Goal: Check status: Check status

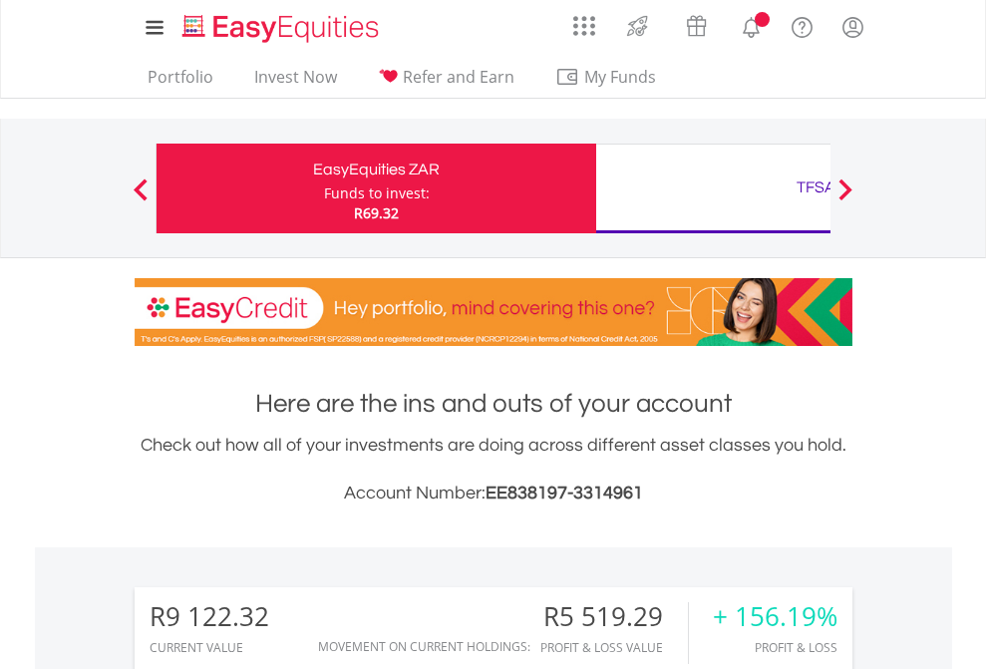
scroll to position [191, 313]
click at [324, 188] on div "Funds to invest:" at bounding box center [377, 193] width 106 height 20
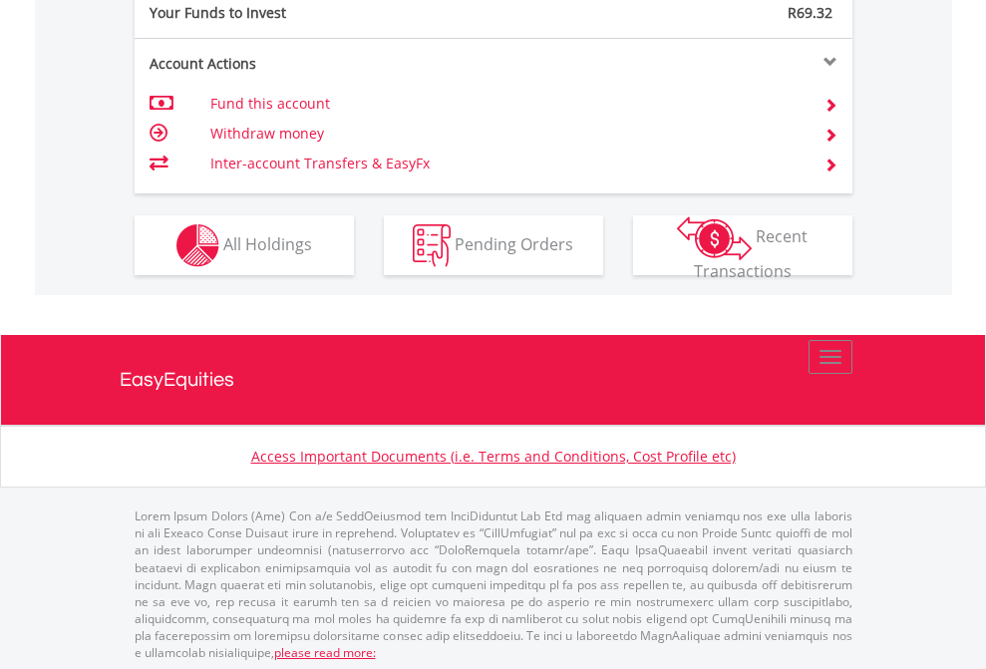
scroll to position [1991, 0]
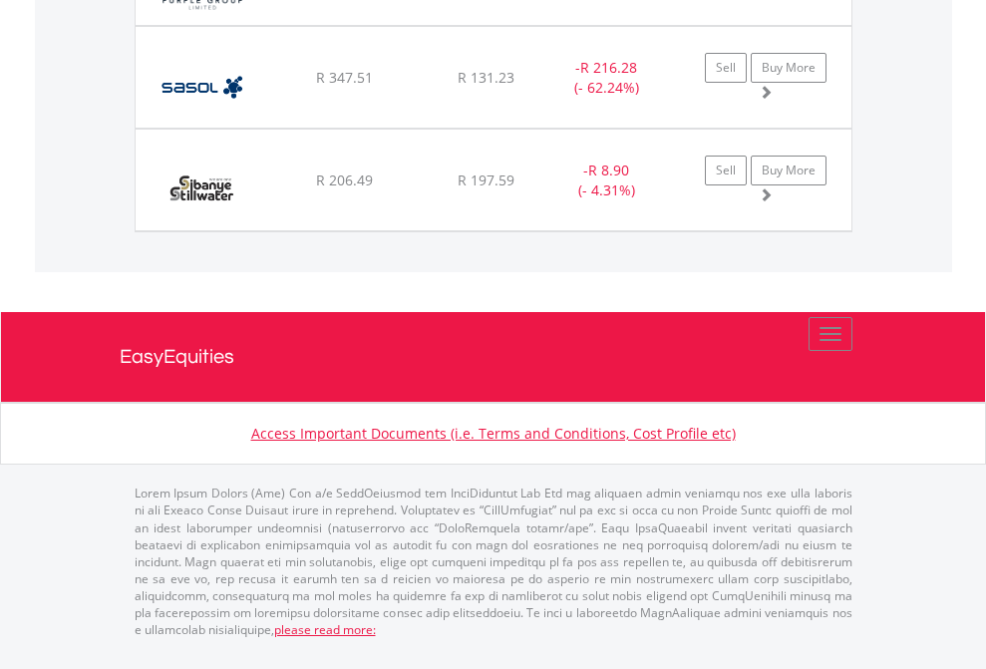
scroll to position [191, 313]
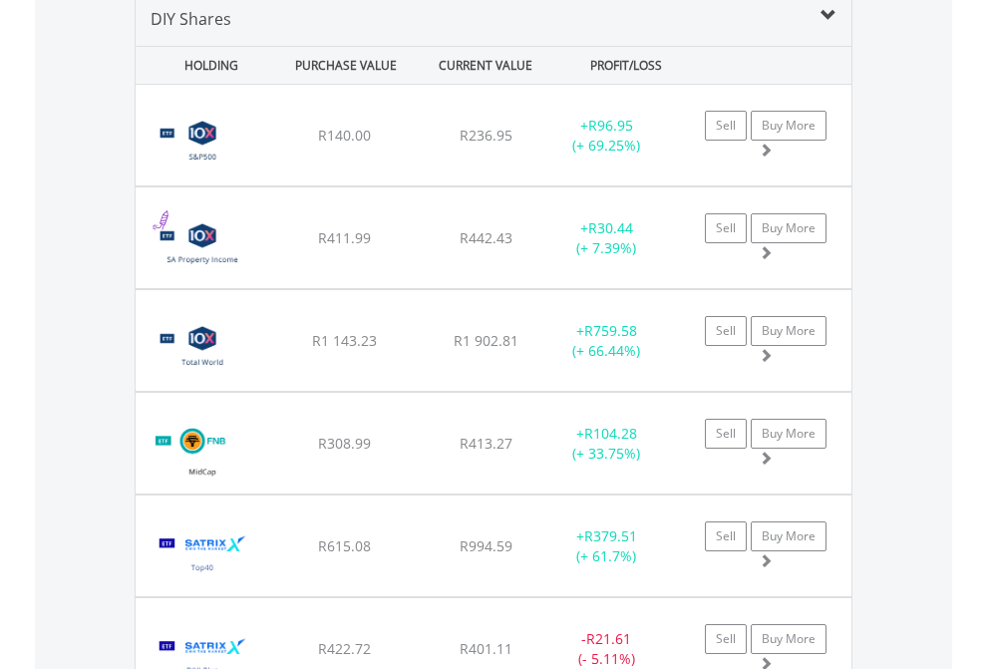
scroll to position [1927, 0]
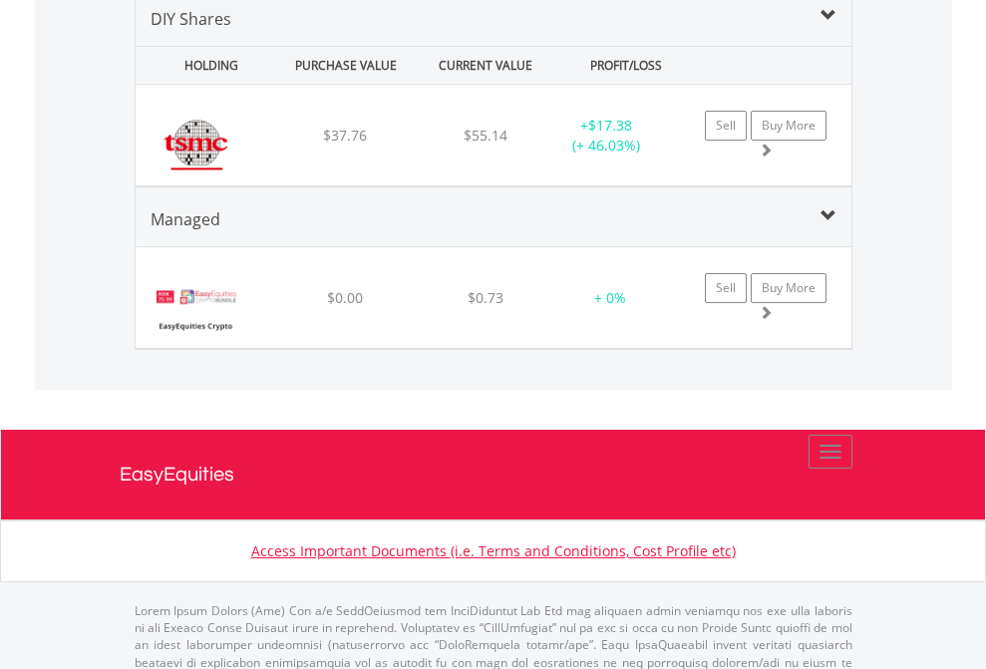
scroll to position [1927, 0]
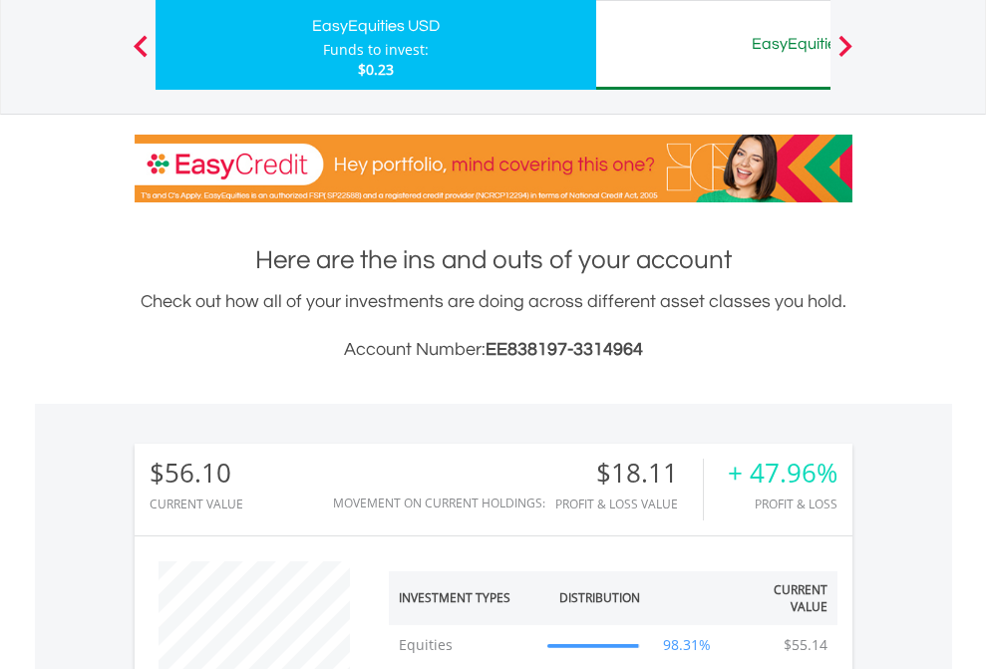
scroll to position [191, 313]
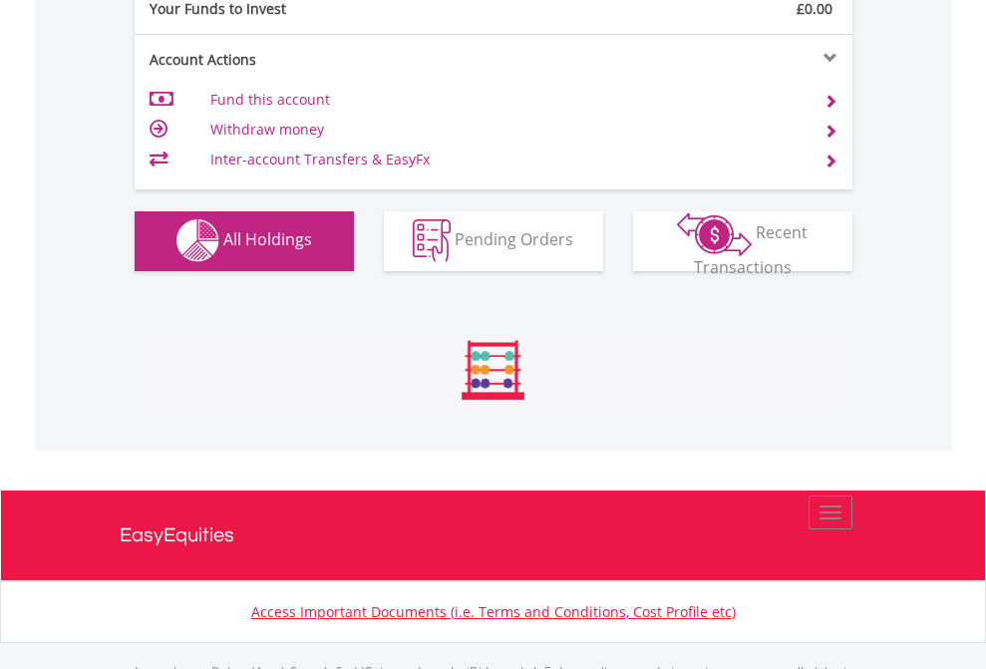
scroll to position [1974, 0]
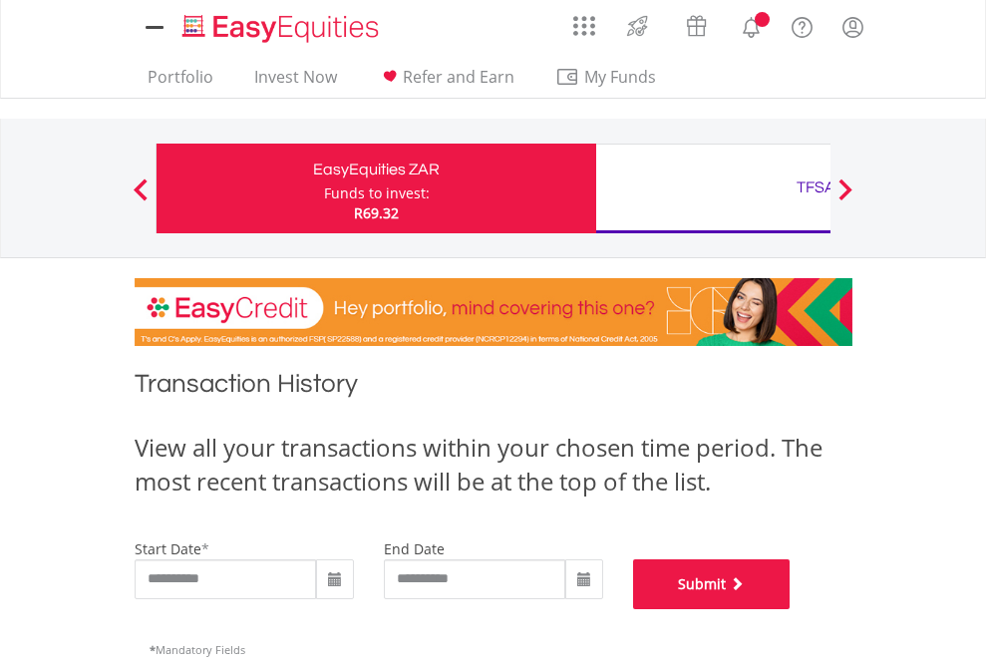
click at [790, 609] on button "Submit" at bounding box center [711, 584] width 157 height 50
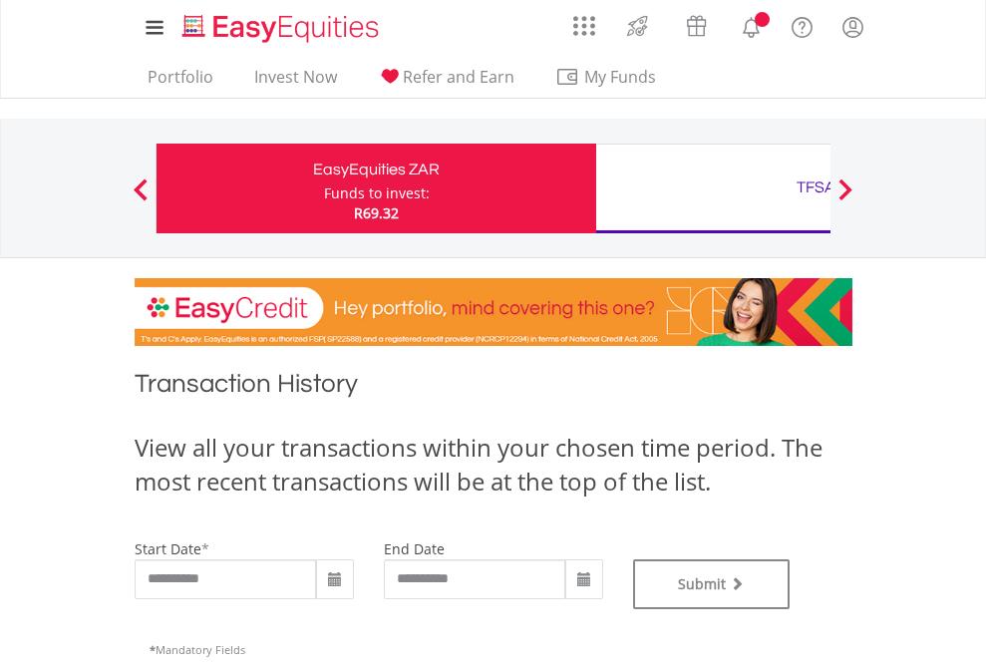
click at [713, 188] on div "TFSA" at bounding box center [816, 187] width 416 height 28
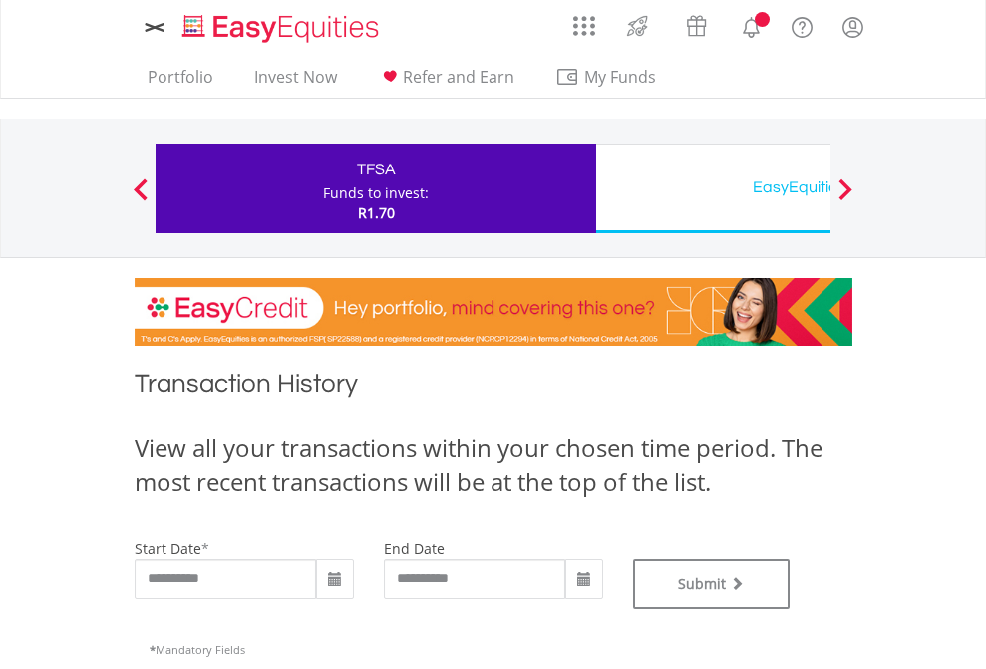
type input "**********"
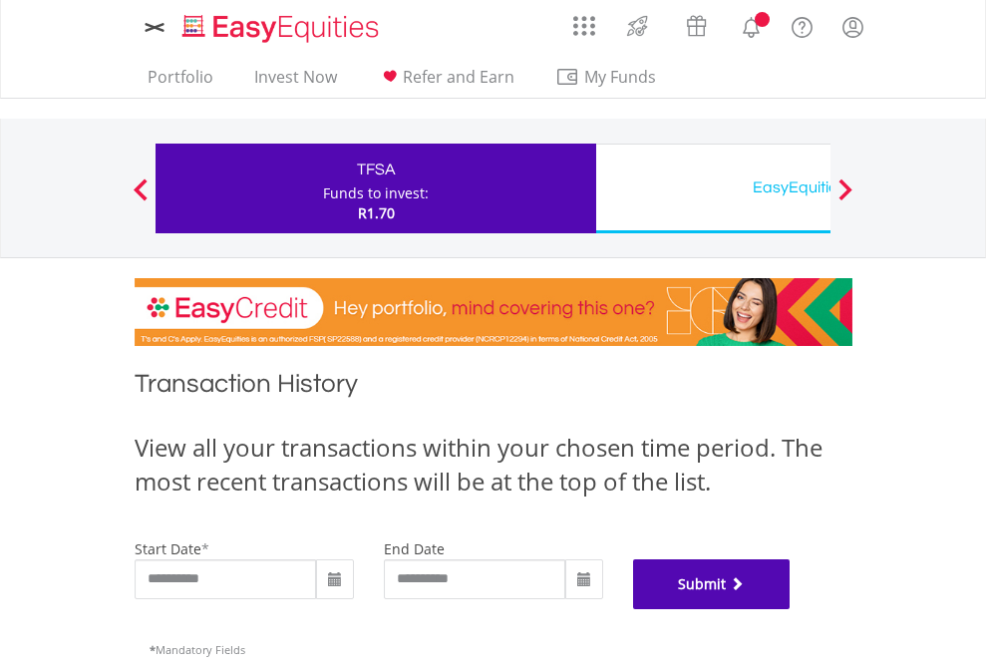
click at [790, 609] on button "Submit" at bounding box center [711, 584] width 157 height 50
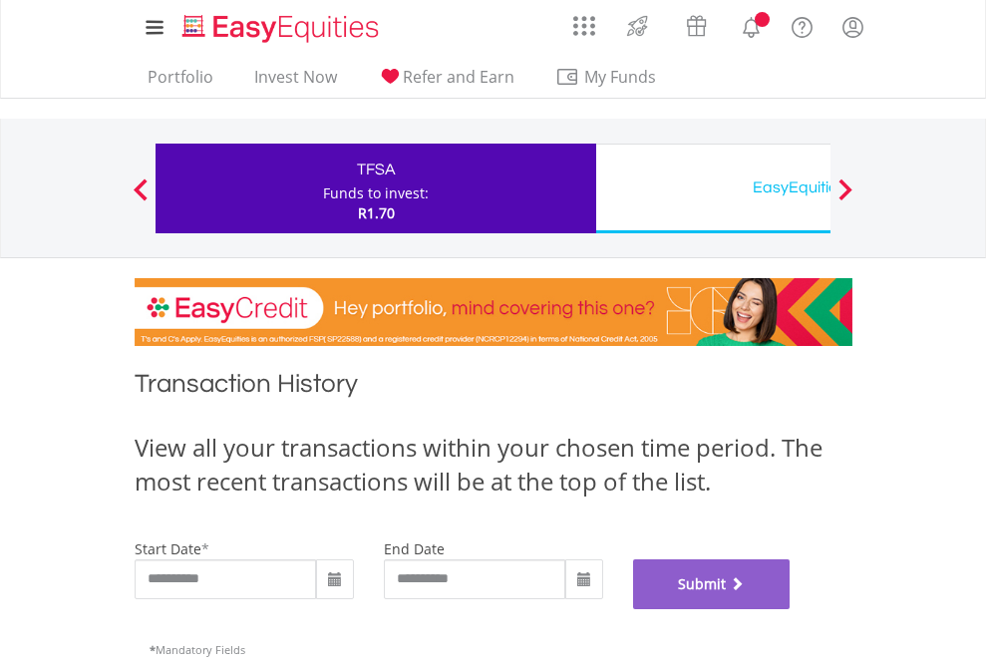
scroll to position [808, 0]
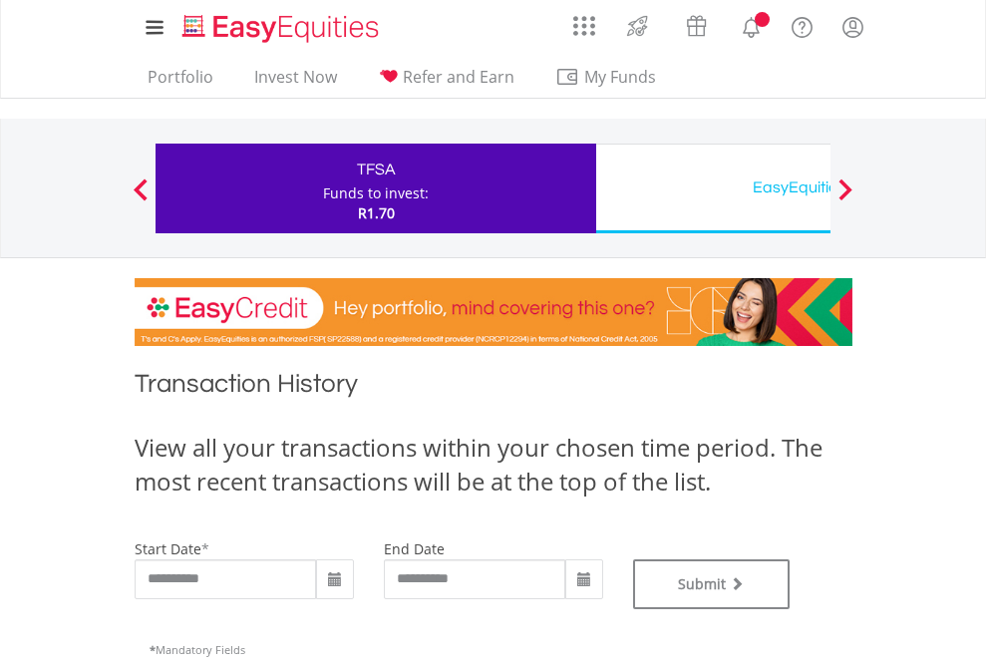
click at [713, 188] on div "EasyEquities USD" at bounding box center [816, 187] width 416 height 28
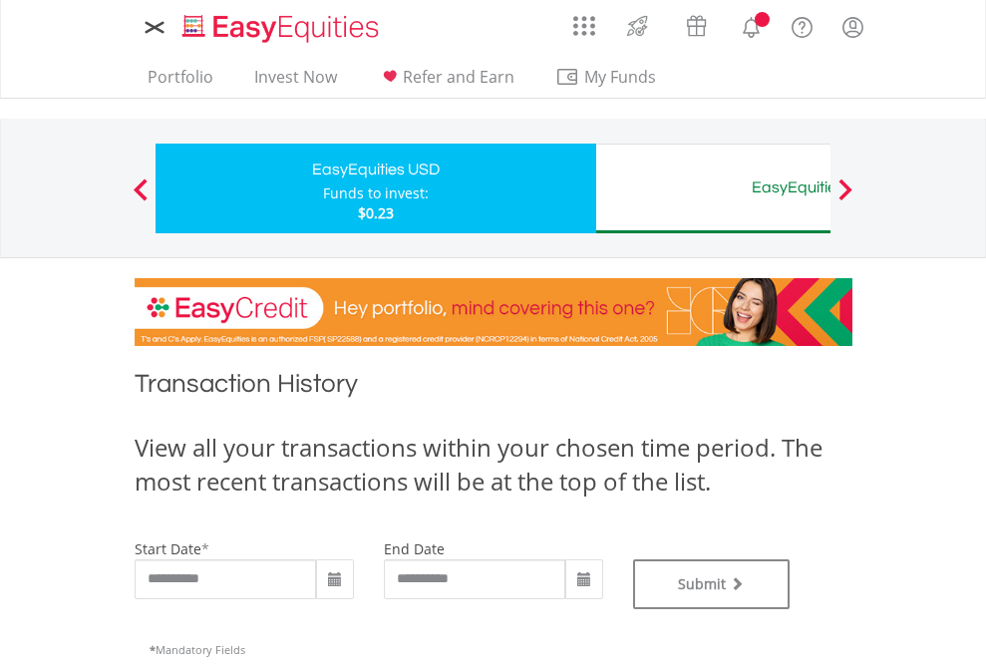
type input "**********"
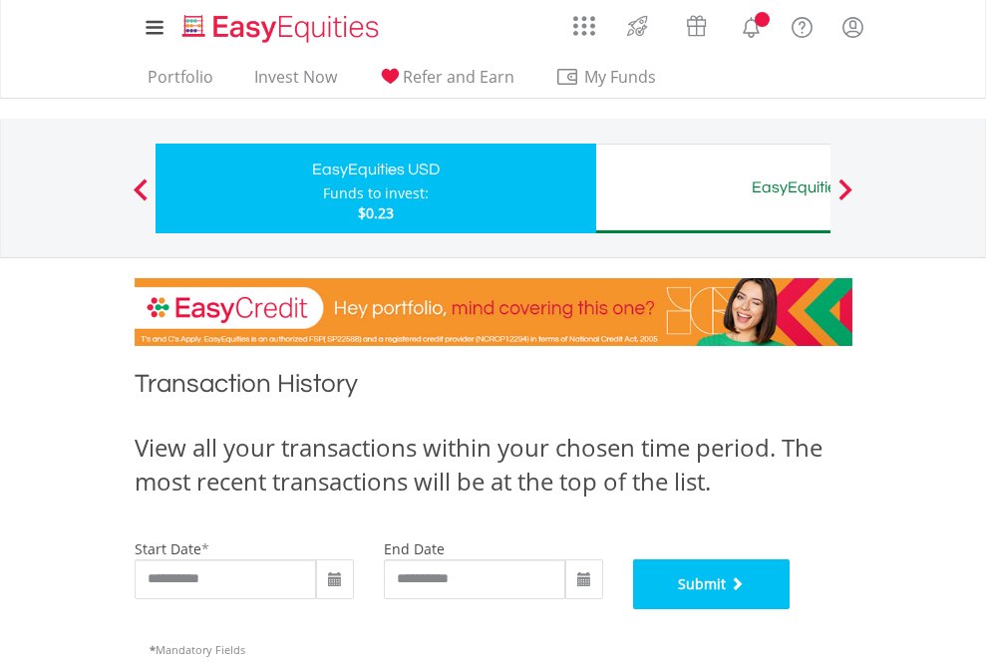
click at [790, 609] on button "Submit" at bounding box center [711, 584] width 157 height 50
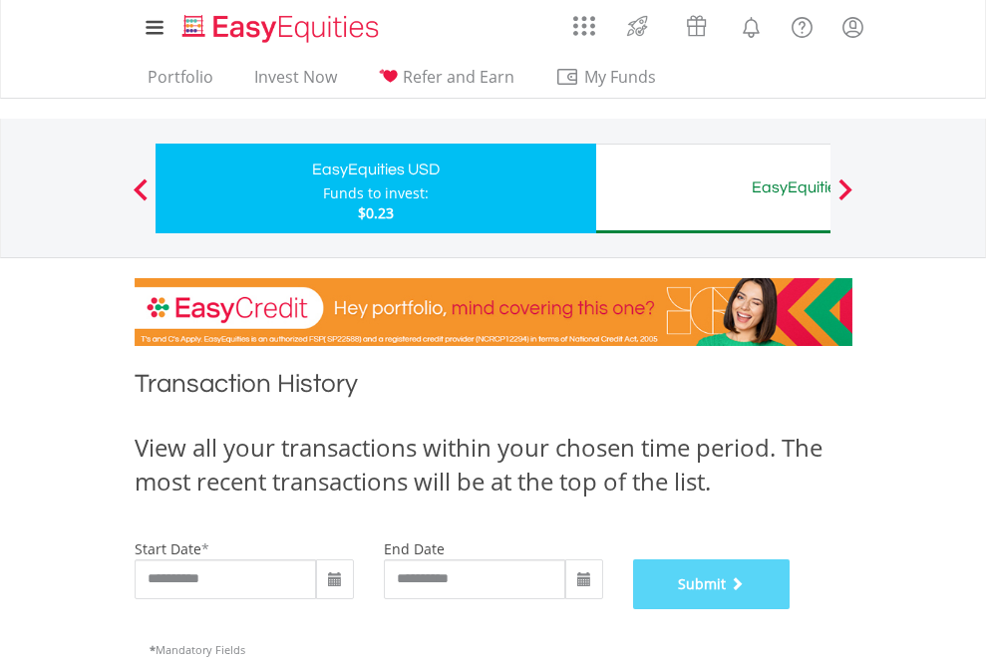
scroll to position [808, 0]
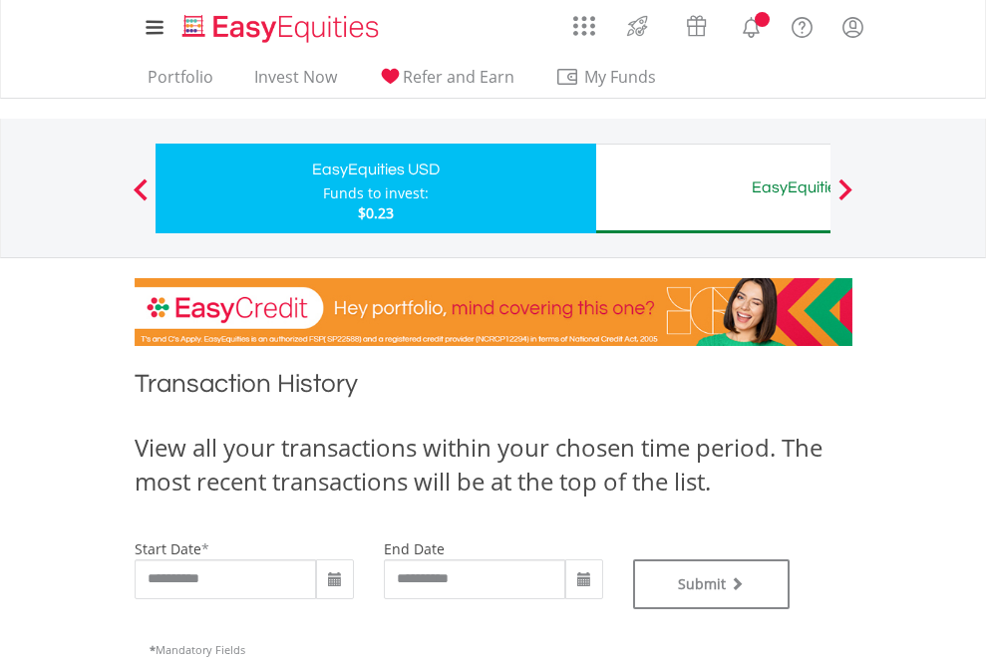
click at [713, 188] on div "EasyEquities AUD" at bounding box center [816, 187] width 416 height 28
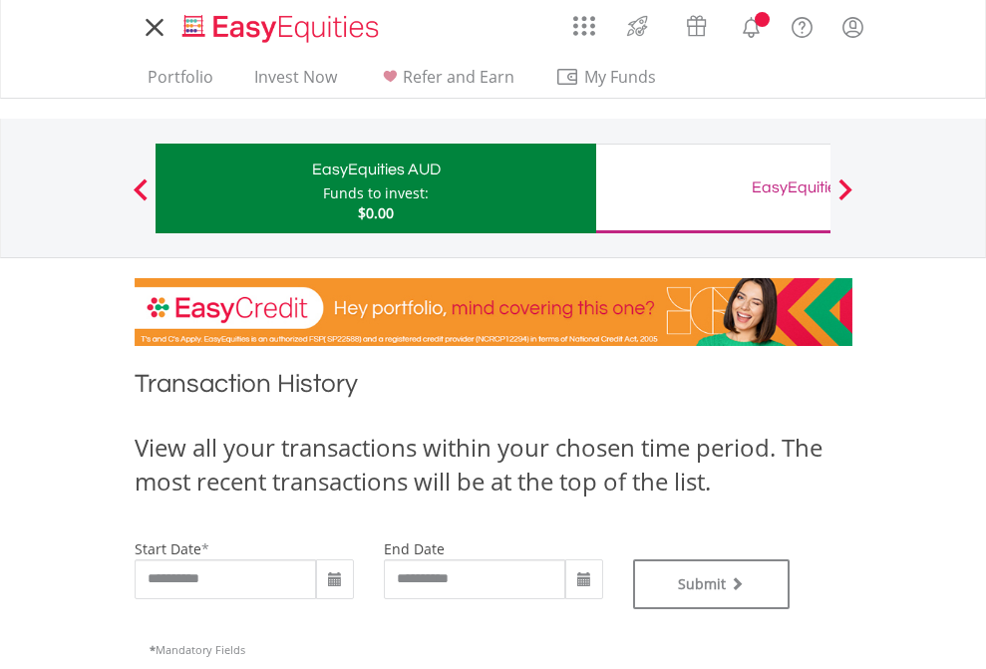
type input "**********"
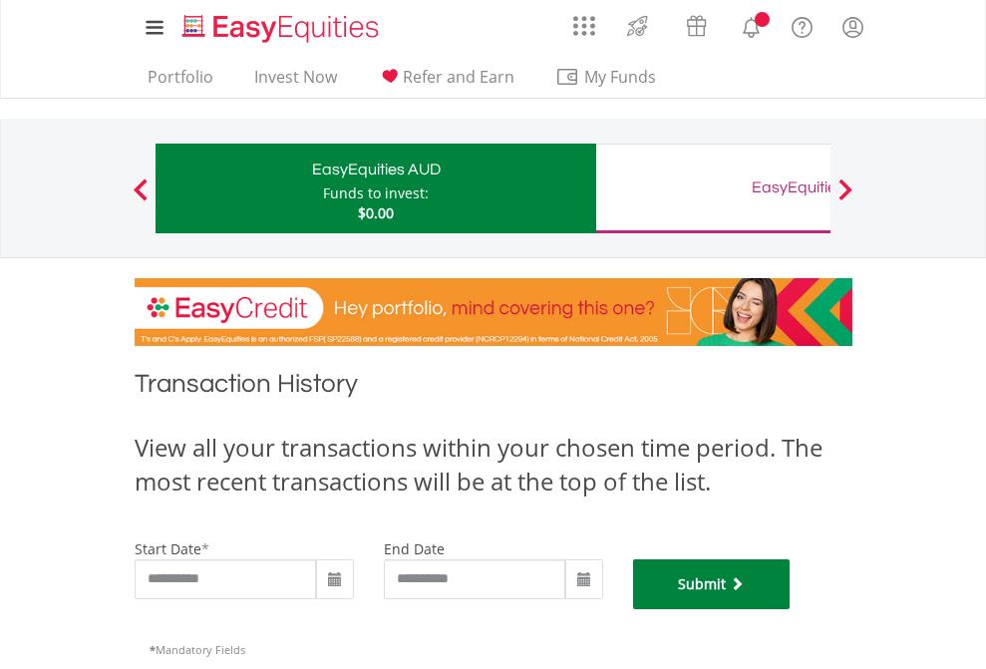
click at [790, 609] on button "Submit" at bounding box center [711, 584] width 157 height 50
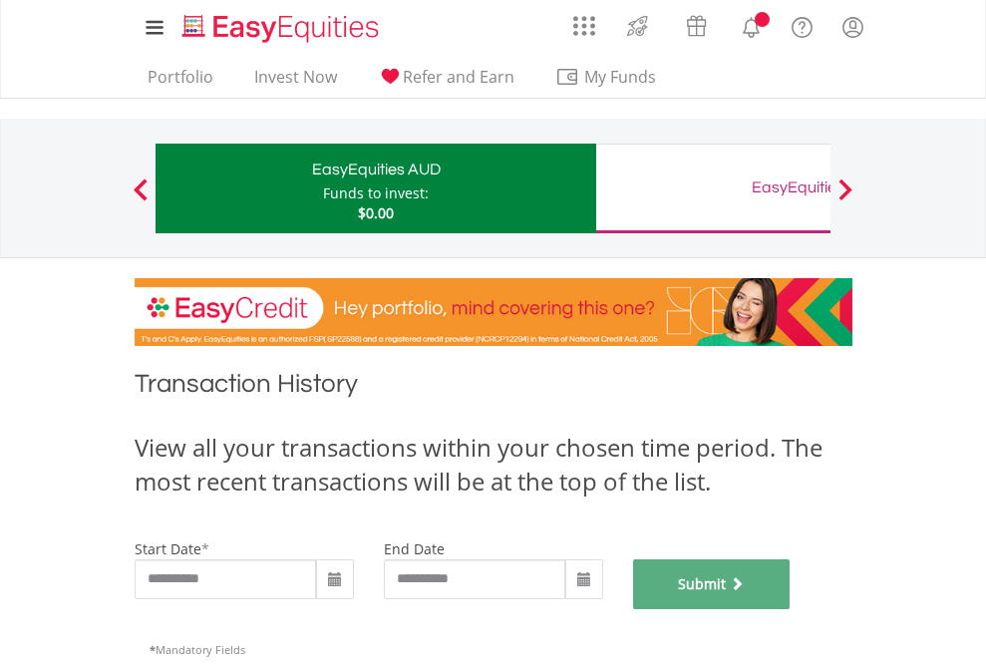
scroll to position [808, 0]
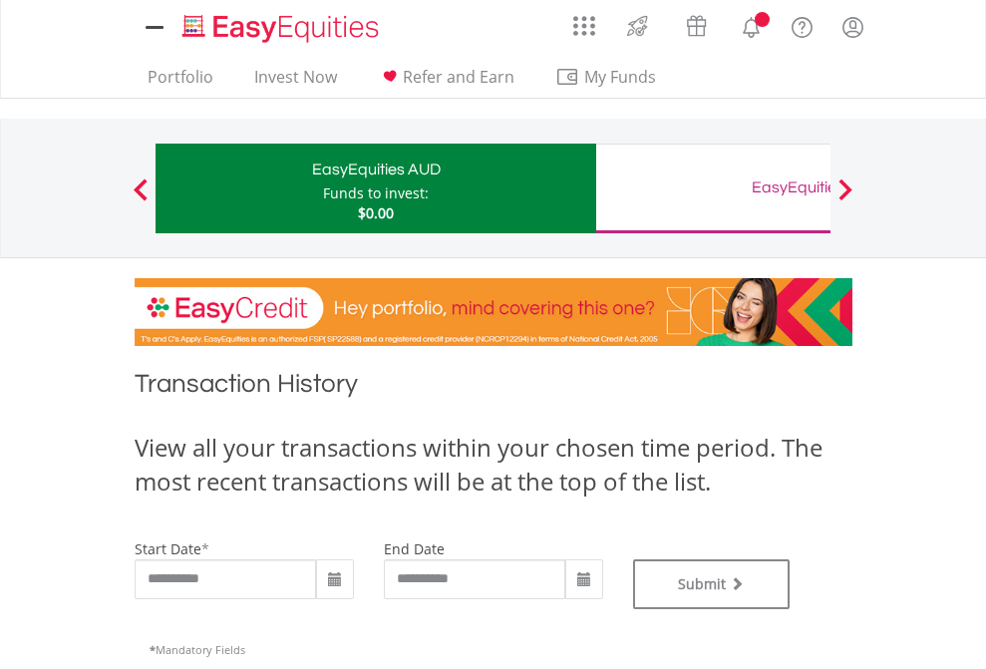
click at [713, 188] on div "EasyEquities GBP" at bounding box center [816, 187] width 416 height 28
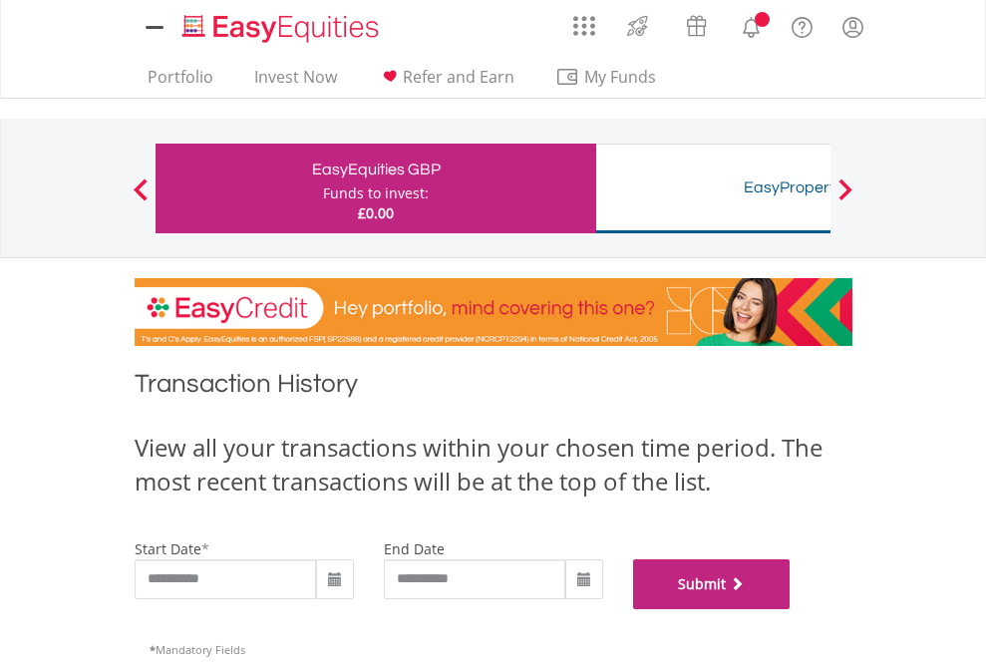
click at [790, 609] on button "Submit" at bounding box center [711, 584] width 157 height 50
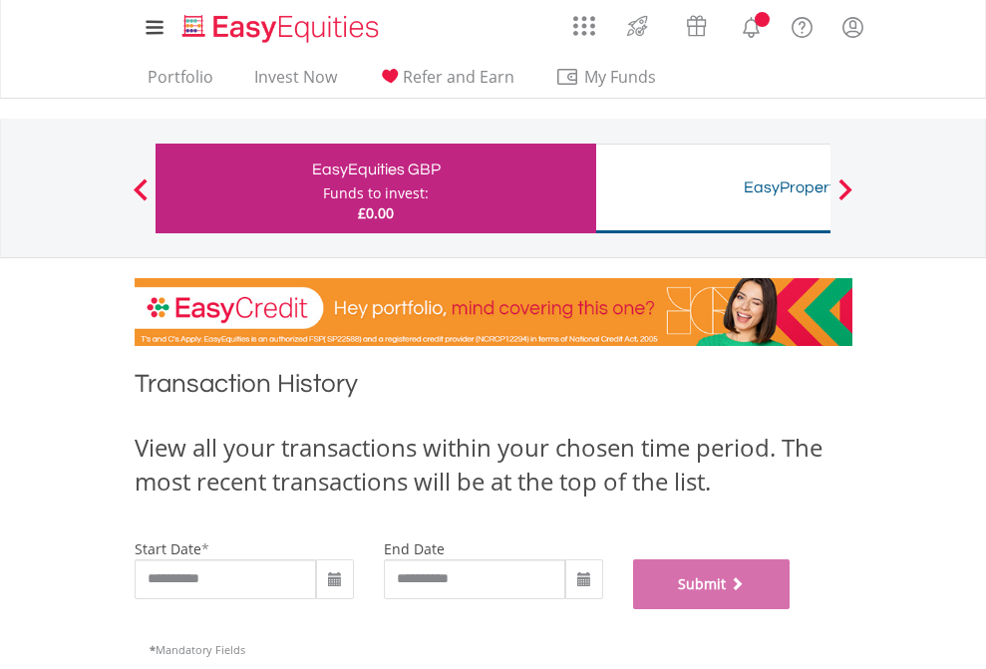
scroll to position [808, 0]
